Goal: Task Accomplishment & Management: Manage account settings

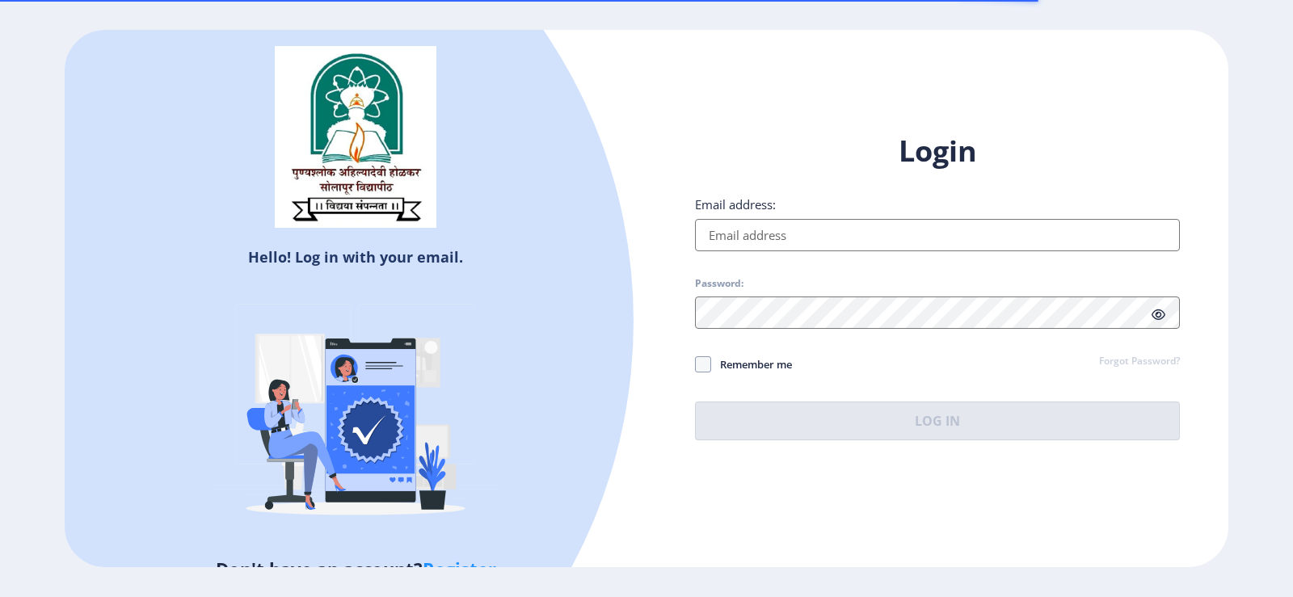
click at [740, 242] on input "Email address:" at bounding box center [937, 235] width 485 height 32
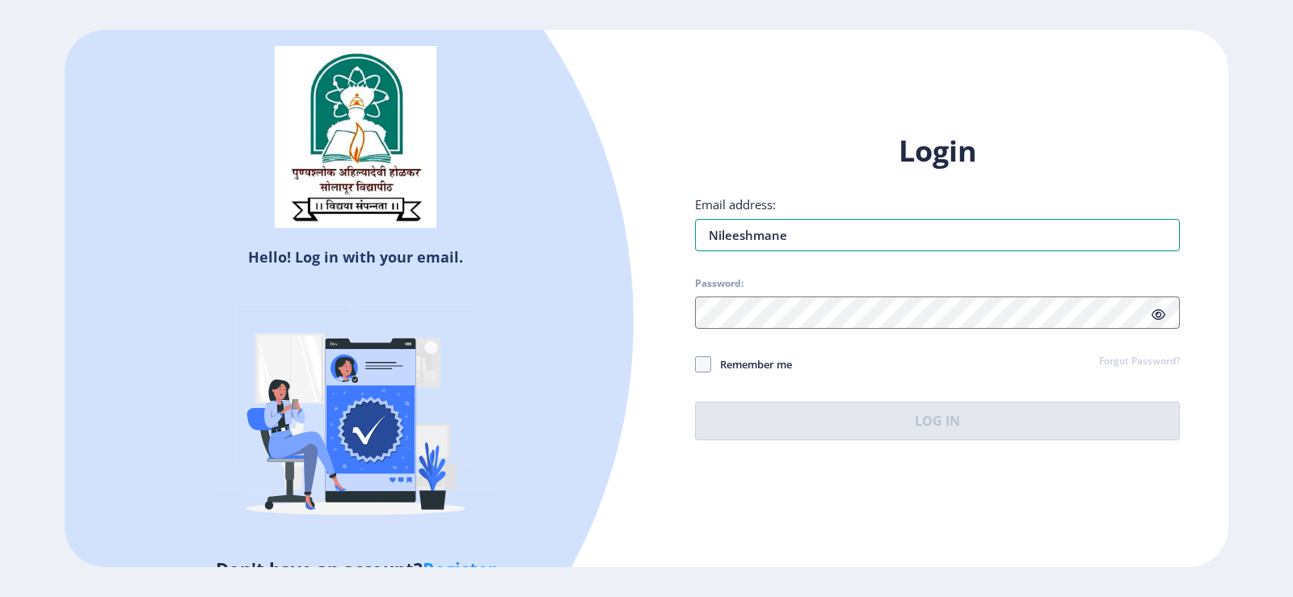
type input "[PERSON_NAME][EMAIL_ADDRESS][DOMAIN_NAME]"
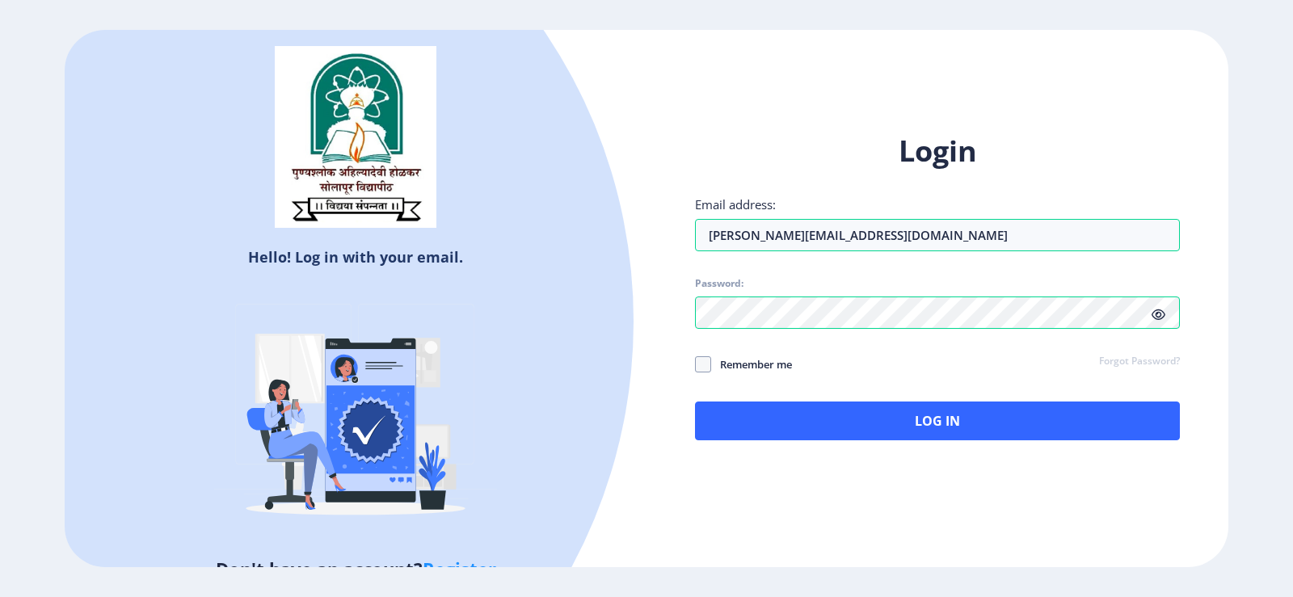
click at [718, 365] on span "Remember me" at bounding box center [751, 364] width 81 height 19
click at [696, 365] on input "Remember me" at bounding box center [695, 364] width 1 height 1
checkbox input "true"
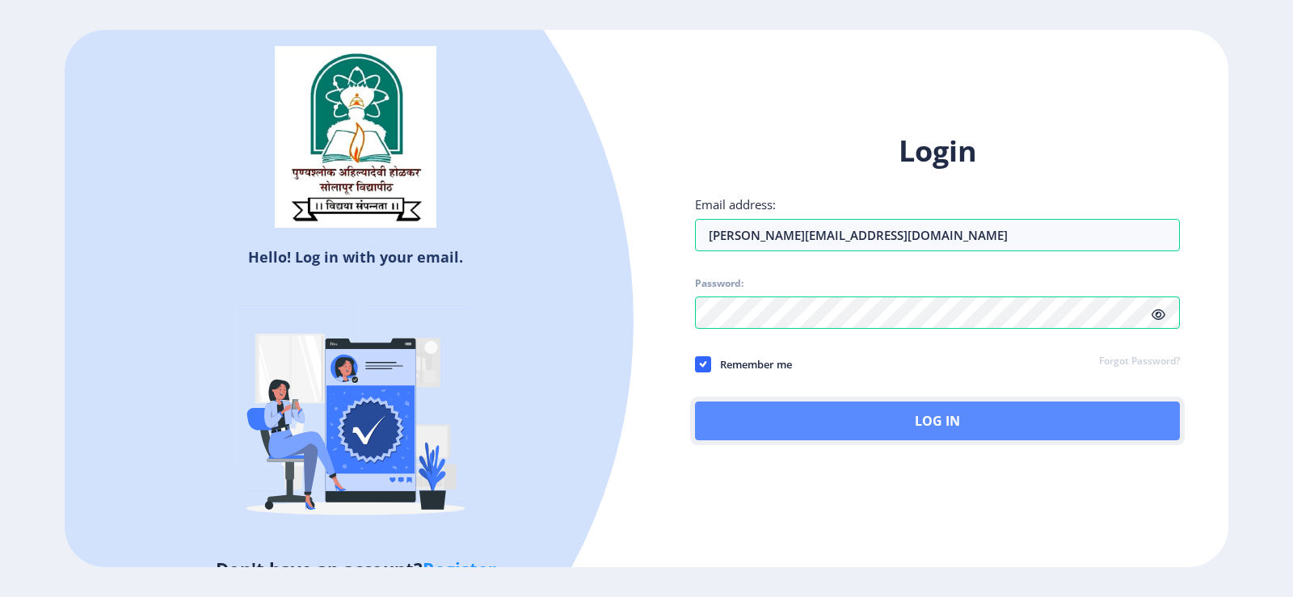
click at [800, 421] on button "Log In" at bounding box center [937, 421] width 485 height 39
